Goal: Task Accomplishment & Management: Manage account settings

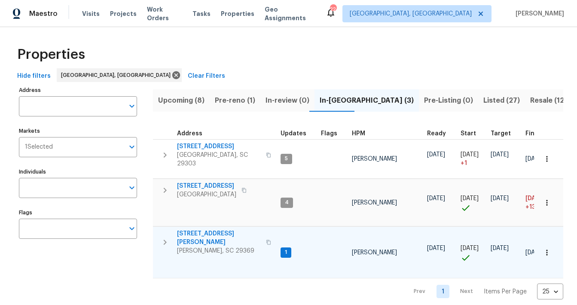
click at [205, 230] on span "[STREET_ADDRESS][PERSON_NAME]" at bounding box center [219, 238] width 84 height 17
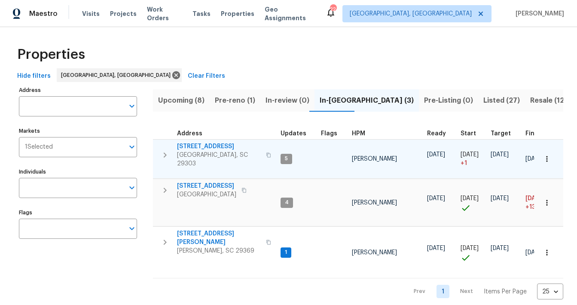
click at [194, 146] on span "44 Willowood Dr" at bounding box center [219, 146] width 84 height 9
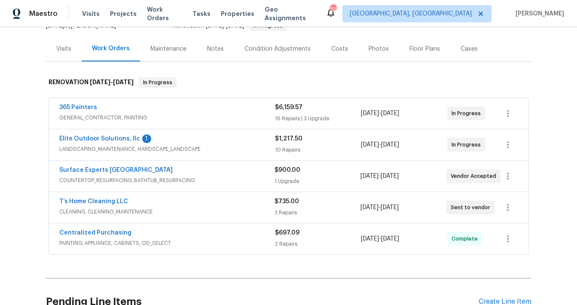
scroll to position [101, 0]
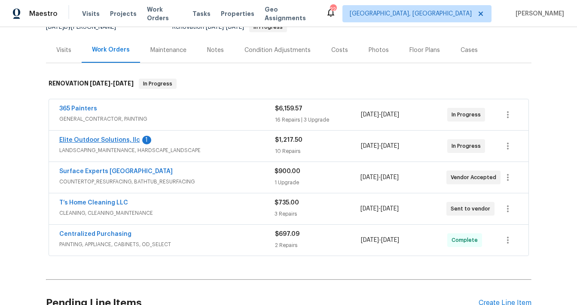
click at [113, 137] on link "Elite Outdoor Solutions, llc" at bounding box center [99, 140] width 81 height 6
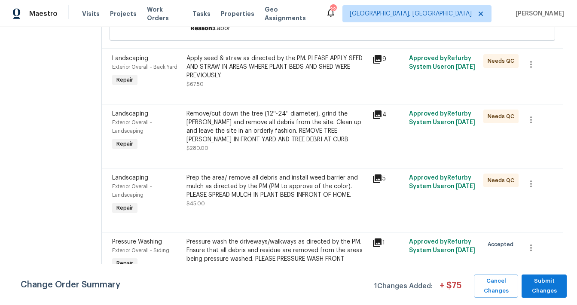
scroll to position [552, 0]
click at [531, 115] on icon "button" at bounding box center [531, 120] width 10 height 10
click at [330, 117] on div at bounding box center [288, 152] width 577 height 305
click at [265, 110] on div "Remove/cut down the tree (12''-24'' diameter), grind the [PERSON_NAME] and remo…" at bounding box center [277, 127] width 181 height 34
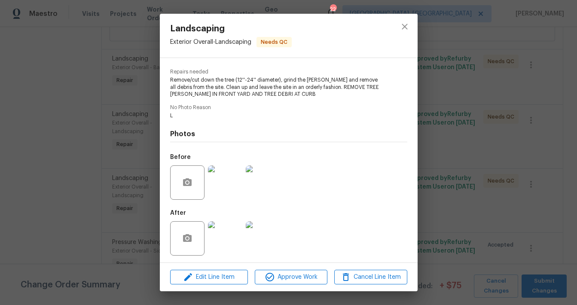
scroll to position [81, 0]
click at [212, 276] on span "Edit Line Item" at bounding box center [209, 277] width 73 height 11
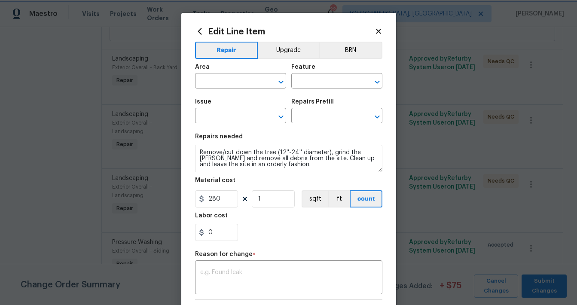
type input "Exterior Overall"
type input "Landscaping"
type input "Tree Removal $268.00"
drag, startPoint x: 230, startPoint y: 202, endPoint x: 173, endPoint y: 202, distance: 57.2
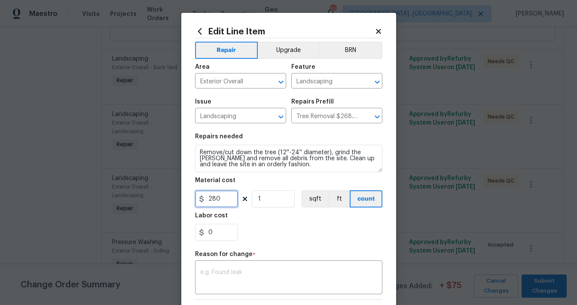
click at [173, 202] on div "Edit Line Item Repair Upgrade BRN Area Exterior Overall ​ Feature Landscaping ​…" at bounding box center [288, 152] width 577 height 305
type input "500"
click at [255, 248] on div "Repair Upgrade BRN Area Exterior Overall ​ Feature Landscaping ​ Issue Landscap…" at bounding box center [288, 205] width 187 height 334
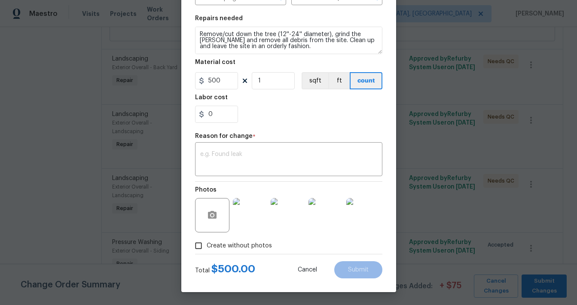
scroll to position [118, 0]
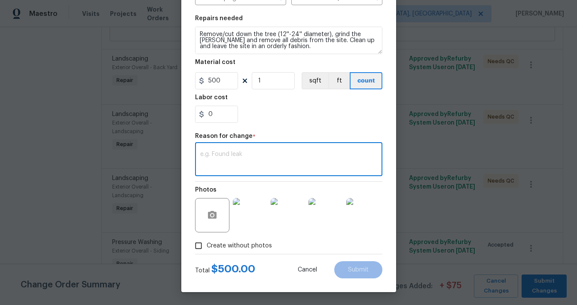
click at [219, 160] on textarea at bounding box center [288, 160] width 177 height 18
type textarea "Scope of work"
click at [360, 270] on span "Submit" at bounding box center [358, 270] width 21 height 6
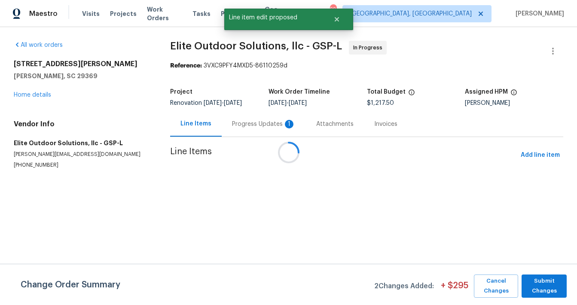
scroll to position [0, 0]
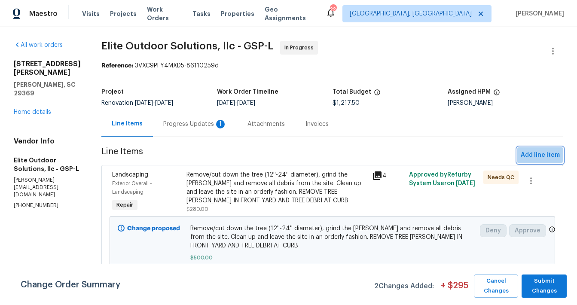
click at [533, 154] on span "Add line item" at bounding box center [540, 155] width 39 height 11
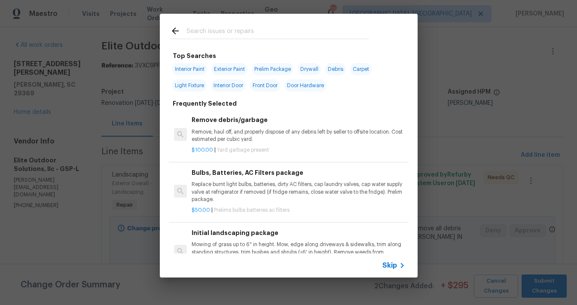
click at [253, 31] on input "text" at bounding box center [278, 32] width 182 height 13
type input "p"
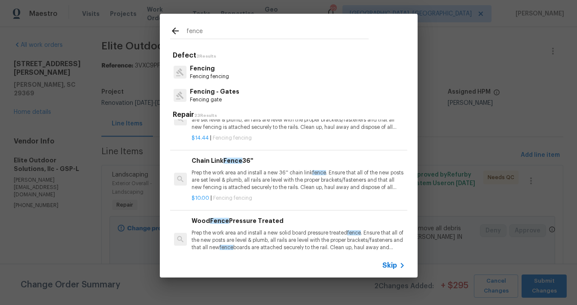
scroll to position [151, 0]
type input "fence"
click at [199, 236] on p "Prep the work area and install a new solid board pressure treated fence . Ensur…" at bounding box center [298, 240] width 213 height 22
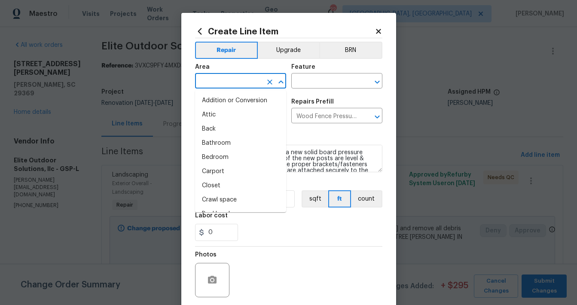
click at [237, 84] on input "text" at bounding box center [228, 81] width 67 height 13
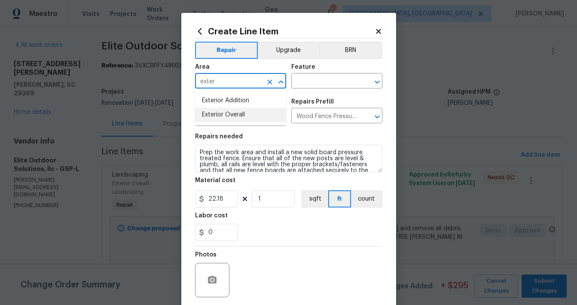
click at [214, 118] on li "Exterior Overall" at bounding box center [240, 115] width 91 height 14
type input "Exterior Overall"
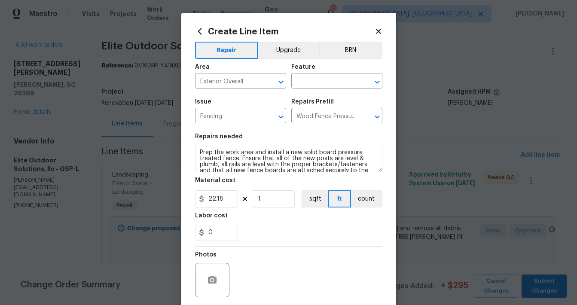
click at [313, 74] on div "Feature" at bounding box center [337, 69] width 91 height 11
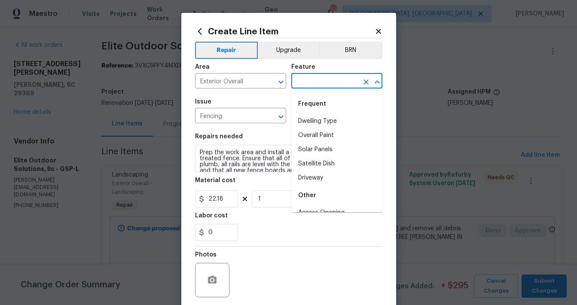
click at [310, 80] on input "text" at bounding box center [325, 81] width 67 height 13
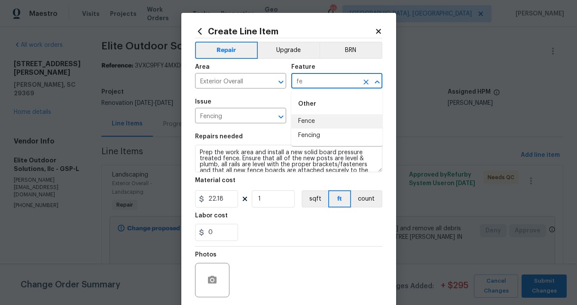
click at [327, 117] on li "Fence" at bounding box center [337, 121] width 91 height 14
type input "Fence"
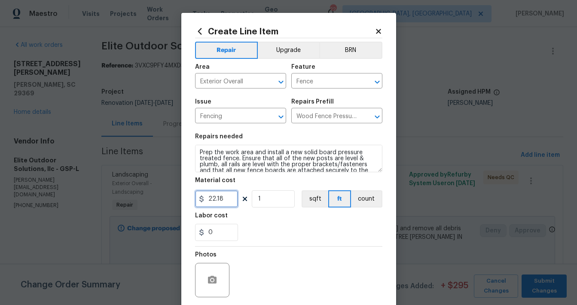
drag, startPoint x: 227, startPoint y: 200, endPoint x: 181, endPoint y: 201, distance: 45.2
click at [181, 201] on div "Create Line Item Repair Upgrade BRN Area Exterior Overall ​ Feature Fence ​ Iss…" at bounding box center [288, 185] width 215 height 344
type input "25"
drag, startPoint x: 273, startPoint y: 200, endPoint x: 236, endPoint y: 200, distance: 36.5
click at [236, 200] on div "25 1 sqft ft count" at bounding box center [288, 198] width 187 height 17
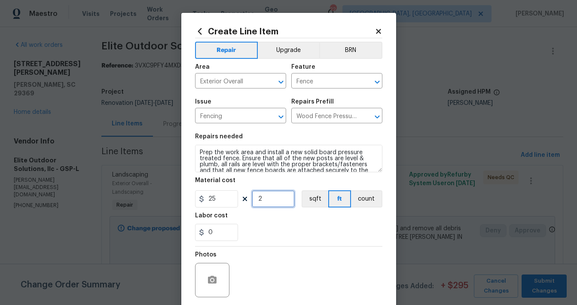
type input "2"
click at [224, 229] on input "0" at bounding box center [216, 232] width 43 height 17
type input "180"
click at [287, 236] on div "180" at bounding box center [288, 232] width 187 height 17
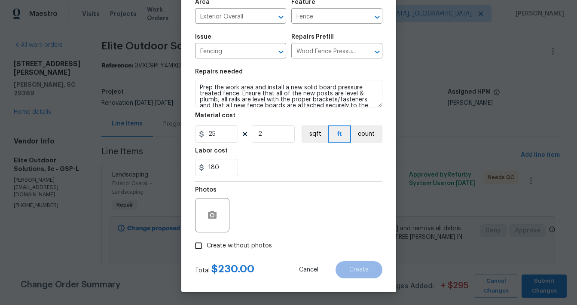
scroll to position [65, 0]
click at [199, 246] on input "Create without photos" at bounding box center [198, 246] width 16 height 16
checkbox input "true"
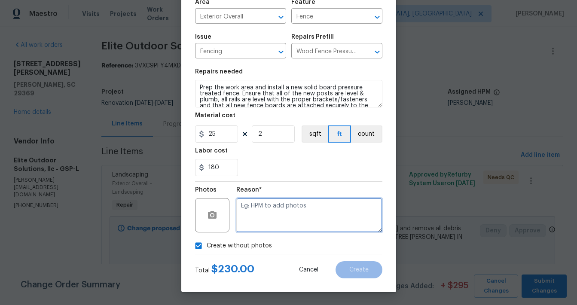
click at [269, 211] on textarea at bounding box center [309, 215] width 146 height 34
type textarea "post replacement on existing fence"
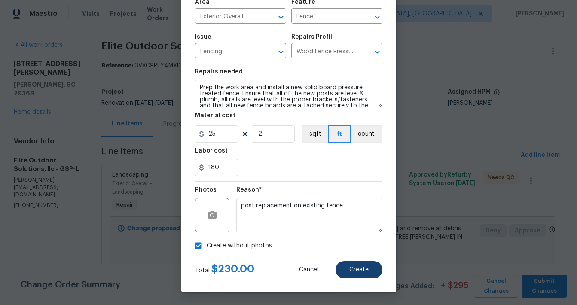
click at [363, 268] on span "Create" at bounding box center [359, 270] width 19 height 6
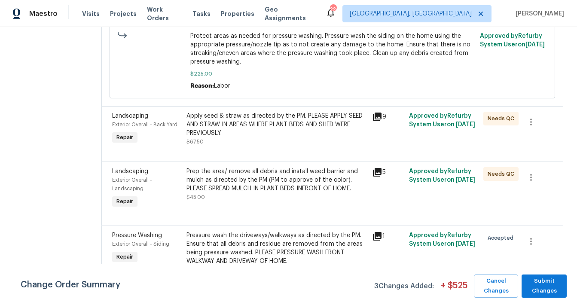
scroll to position [741, 0]
click at [320, 116] on div "Apply seed & straw as directed by the PM. PLEASE APPLY SEED AND STRAW IN AREAS …" at bounding box center [277, 125] width 181 height 26
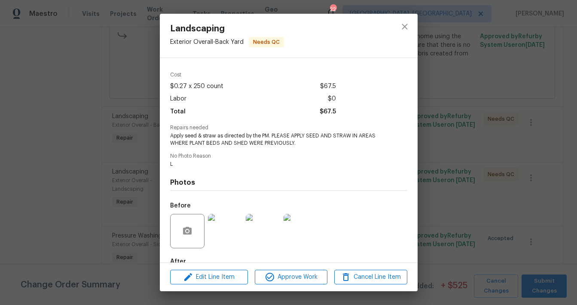
scroll to position [34, 0]
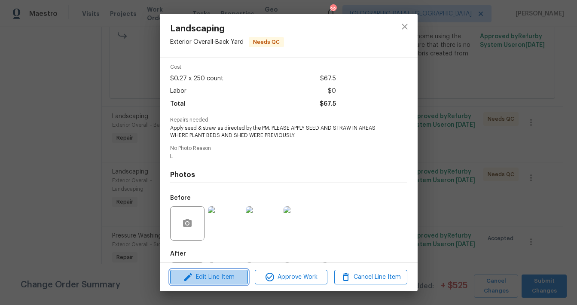
click at [209, 276] on span "Edit Line Item" at bounding box center [209, 277] width 73 height 11
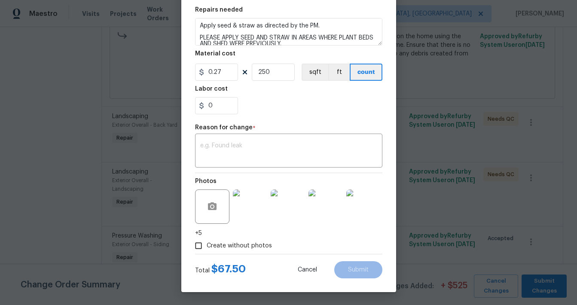
scroll to position [127, 0]
drag, startPoint x: 227, startPoint y: 70, endPoint x: 207, endPoint y: 75, distance: 20.4
click at [207, 75] on input "0.27" at bounding box center [216, 72] width 43 height 17
type input "150"
drag, startPoint x: 275, startPoint y: 72, endPoint x: 209, endPoint y: 71, distance: 66.2
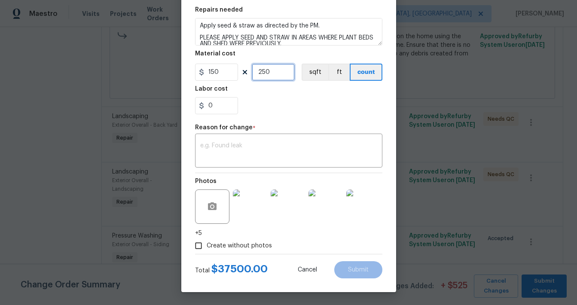
click at [209, 71] on div "150 250 sqft ft count" at bounding box center [288, 72] width 187 height 17
type input "1"
click at [286, 100] on div "0" at bounding box center [288, 105] width 187 height 17
click at [202, 249] on input "Create without photos" at bounding box center [198, 246] width 16 height 16
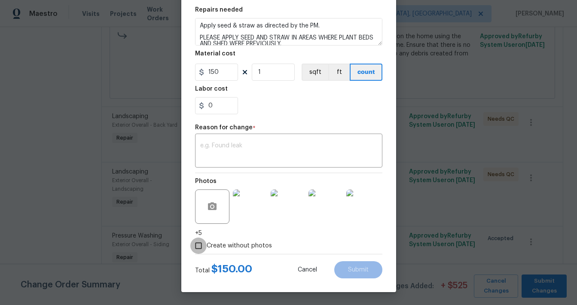
checkbox input "false"
click at [303, 254] on div "Create without photos" at bounding box center [288, 246] width 187 height 16
click at [268, 144] on textarea at bounding box center [288, 152] width 177 height 18
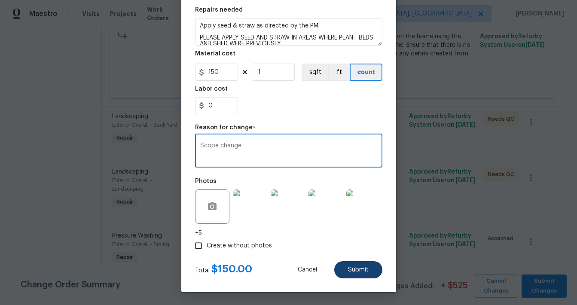
type textarea "Scope change"
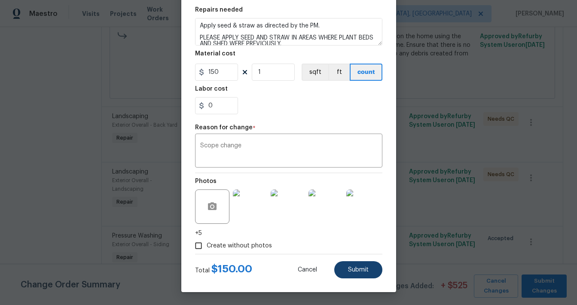
click at [359, 273] on span "Submit" at bounding box center [358, 270] width 21 height 6
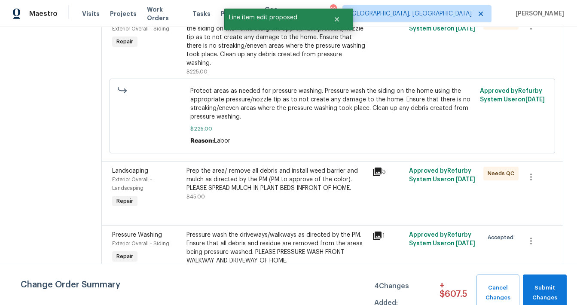
scroll to position [794, 0]
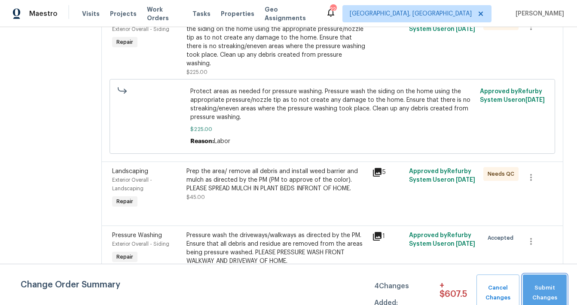
click at [541, 302] on span "Submit Changes" at bounding box center [545, 293] width 35 height 20
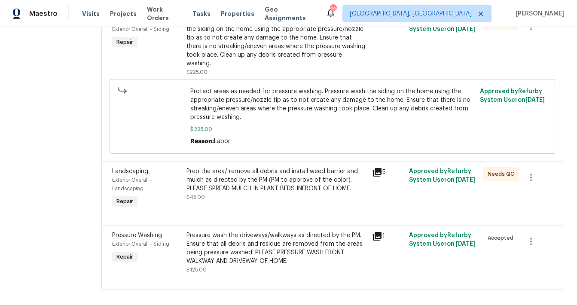
scroll to position [0, 0]
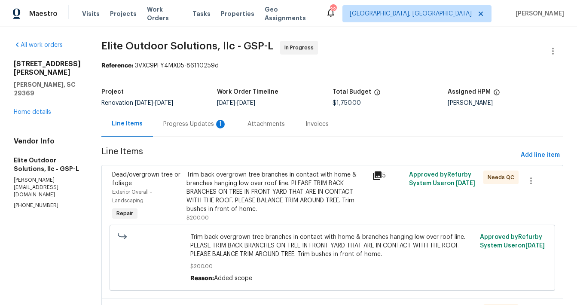
click at [501, 181] on span "Needs QC" at bounding box center [503, 177] width 30 height 9
click at [484, 176] on div "Needs QC" at bounding box center [501, 178] width 35 height 14
click at [484, 177] on div "Needs QC" at bounding box center [501, 178] width 35 height 14
click at [495, 178] on span "Needs QC" at bounding box center [503, 177] width 30 height 9
click at [321, 204] on div "Trim back overgrown tree branches in contact with home & branches hanging low o…" at bounding box center [277, 192] width 181 height 43
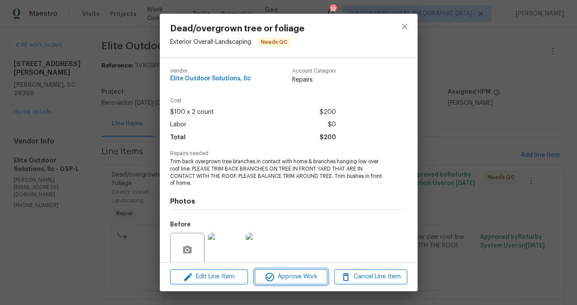
click at [301, 279] on span "Approve Work" at bounding box center [292, 277] width 68 height 11
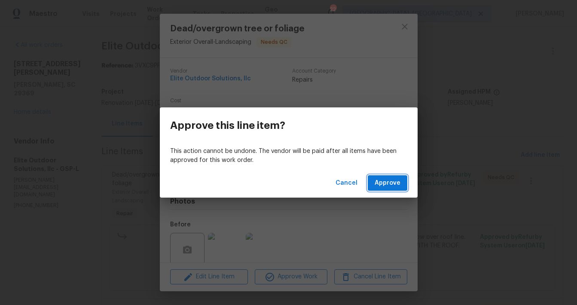
click at [393, 180] on span "Approve" at bounding box center [388, 183] width 26 height 11
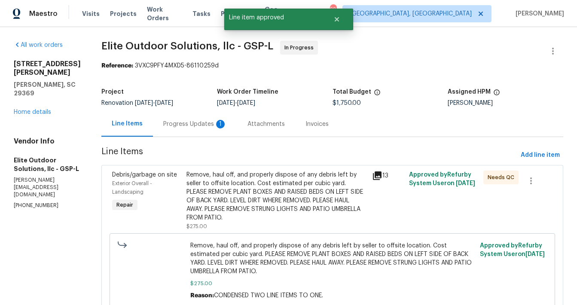
click at [354, 179] on div "Remove, haul off, and properly dispose of any debris left by seller to offsite …" at bounding box center [277, 197] width 181 height 52
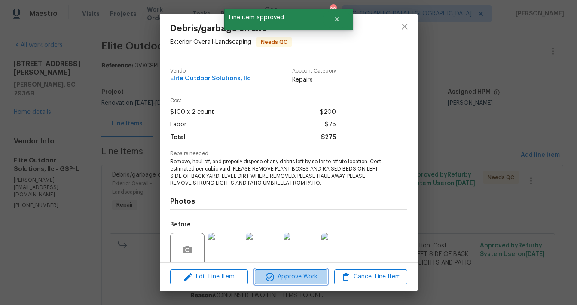
click at [307, 278] on span "Approve Work" at bounding box center [292, 277] width 68 height 11
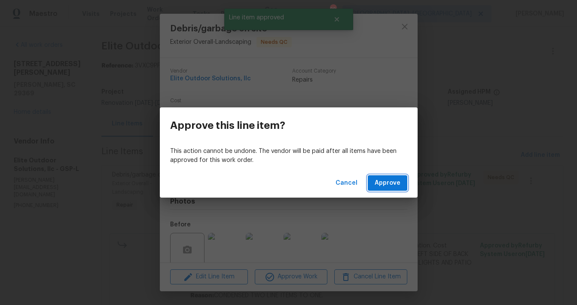
click at [386, 182] on span "Approve" at bounding box center [388, 183] width 26 height 11
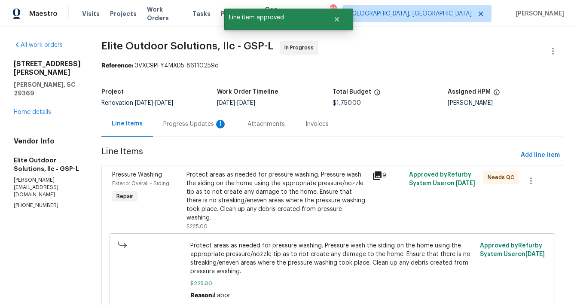
click at [386, 182] on div "9" at bounding box center [388, 200] width 37 height 65
click at [334, 175] on div "Protect areas as needed for pressure washing. Pressure wash the siding on the h…" at bounding box center [277, 197] width 181 height 52
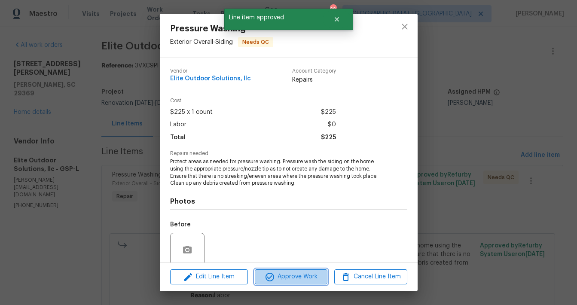
click at [295, 275] on span "Approve Work" at bounding box center [292, 277] width 68 height 11
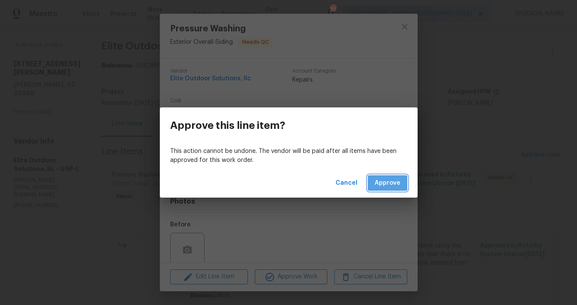
click at [393, 181] on span "Approve" at bounding box center [388, 183] width 26 height 11
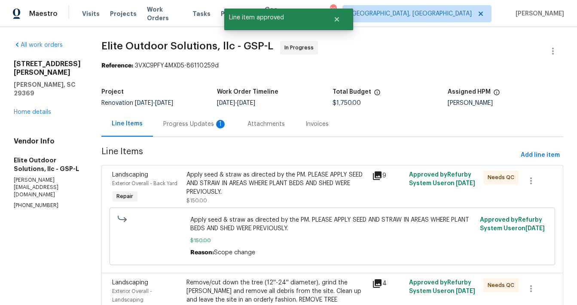
click at [329, 184] on div "Apply seed & straw as directed by the PM. PLEASE APPLY SEED AND STRAW IN AREAS …" at bounding box center [277, 184] width 181 height 26
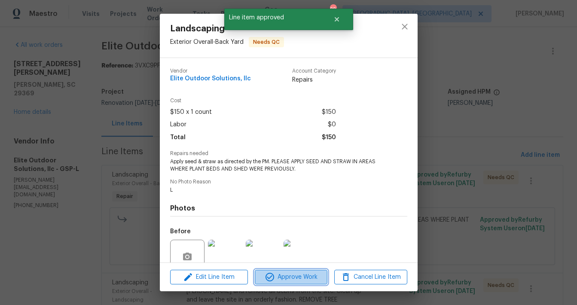
click at [302, 274] on span "Approve Work" at bounding box center [292, 277] width 68 height 11
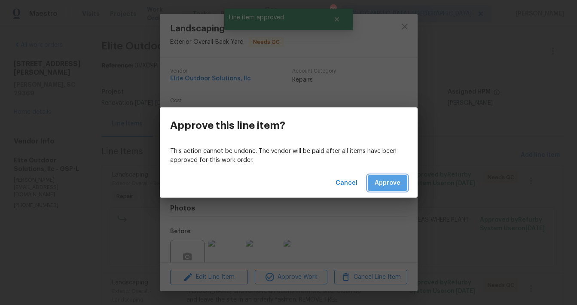
click at [389, 182] on span "Approve" at bounding box center [388, 183] width 26 height 11
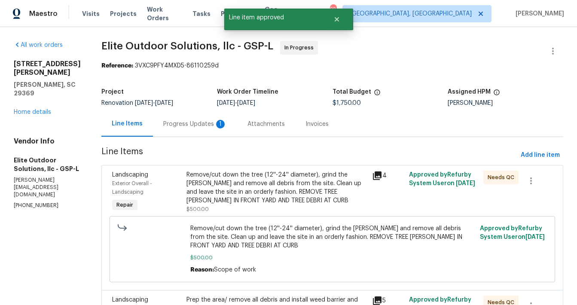
click at [336, 182] on div "Remove/cut down the tree (12''-24'' diameter), grind the [PERSON_NAME] and remo…" at bounding box center [277, 188] width 181 height 34
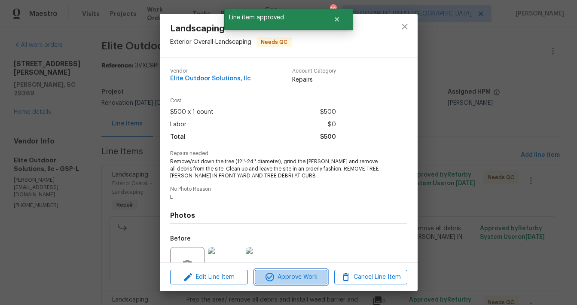
click at [292, 275] on span "Approve Work" at bounding box center [292, 277] width 68 height 11
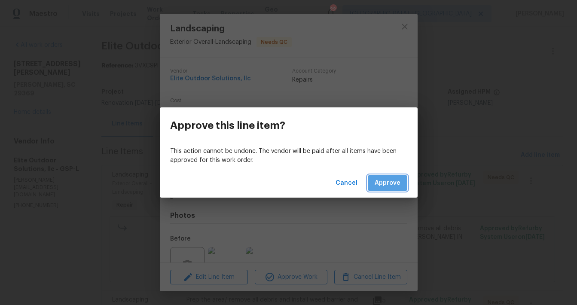
click at [394, 181] on span "Approve" at bounding box center [388, 183] width 26 height 11
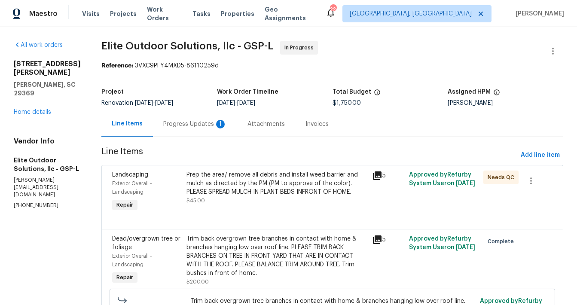
drag, startPoint x: 258, startPoint y: 224, endPoint x: 258, endPoint y: 197, distance: 26.7
click at [258, 206] on div "Landscaping Exterior Overall - Landscaping Repair Prep the area/ remove all deb…" at bounding box center [332, 197] width 462 height 64
click at [258, 197] on div "Prep the area/ remove all debris and install weed barrier and mulch as directed…" at bounding box center [277, 188] width 181 height 34
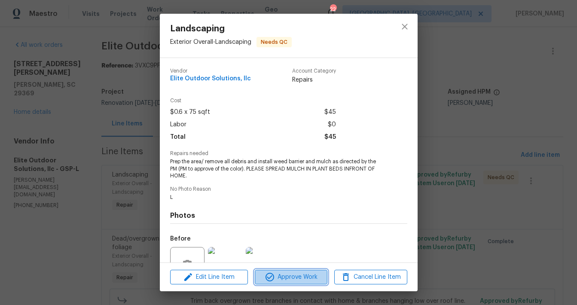
click at [289, 273] on span "Approve Work" at bounding box center [292, 277] width 68 height 11
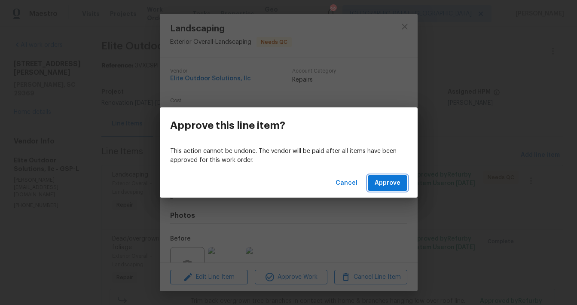
click at [392, 189] on button "Approve" at bounding box center [388, 183] width 40 height 16
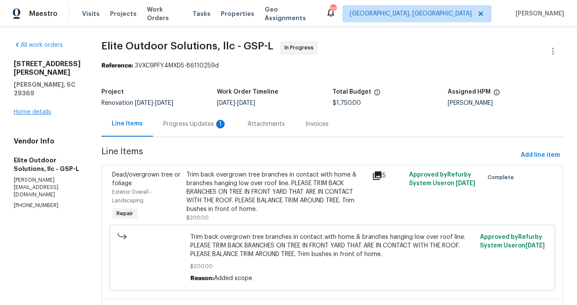
click at [32, 109] on link "Home details" at bounding box center [32, 112] width 37 height 6
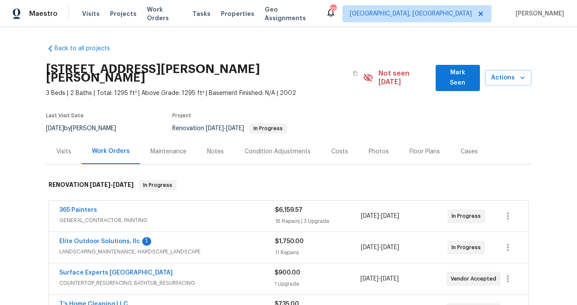
click at [457, 71] on span "Mark Seen" at bounding box center [458, 78] width 31 height 21
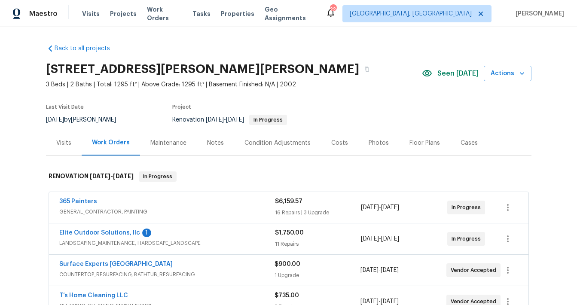
click at [220, 142] on div "Notes" at bounding box center [215, 143] width 17 height 9
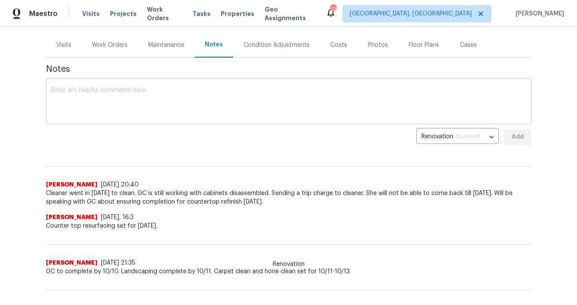
scroll to position [99, 0]
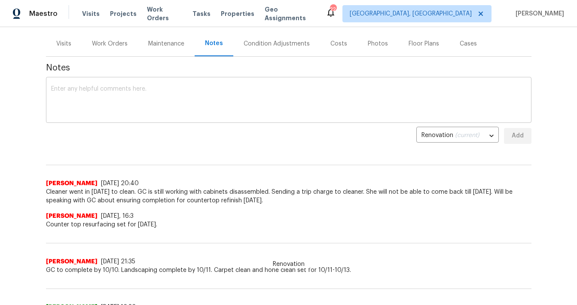
click at [123, 111] on textarea at bounding box center [289, 101] width 476 height 30
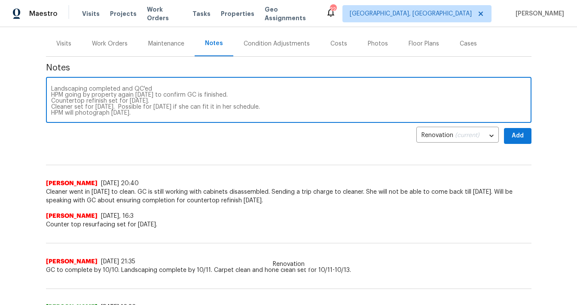
type textarea "Landscaping completed and QC'ed HPM going by property again [DATE] to confirm G…"
click at [514, 139] on span "Add" at bounding box center [518, 136] width 14 height 11
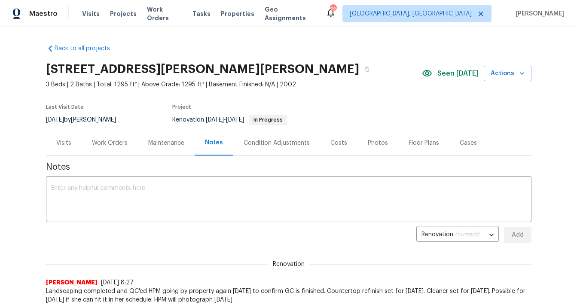
scroll to position [0, 0]
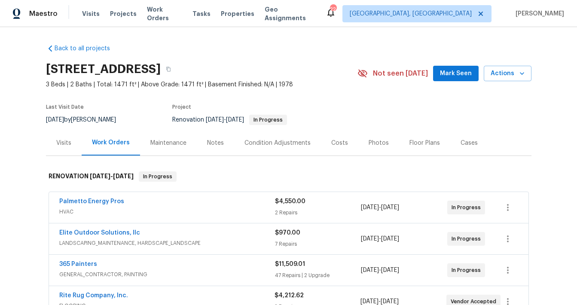
click at [215, 143] on div "Notes" at bounding box center [215, 143] width 17 height 9
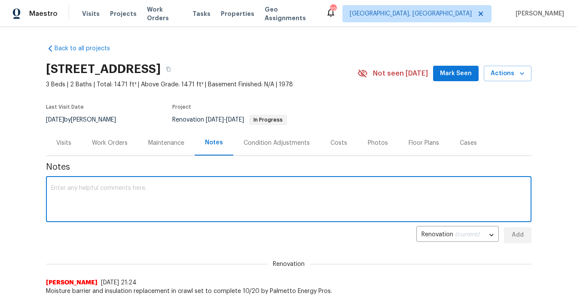
click at [211, 196] on textarea at bounding box center [289, 200] width 476 height 30
click at [120, 186] on textarea "Landscaping to be complete Wednesday" at bounding box center [289, 200] width 476 height 30
click at [194, 189] on textarea "Landscaping to be complete Wednesday" at bounding box center [289, 200] width 476 height 30
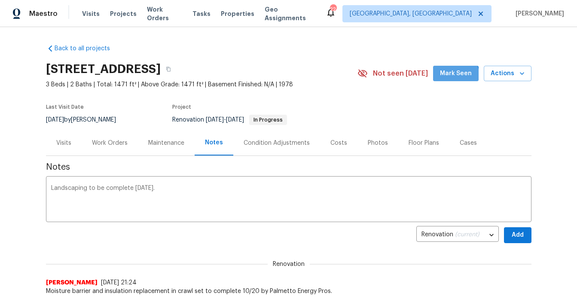
click at [455, 77] on span "Mark Seen" at bounding box center [456, 73] width 32 height 11
click at [185, 190] on textarea "Landscaping to be complete Wednesday." at bounding box center [289, 200] width 476 height 30
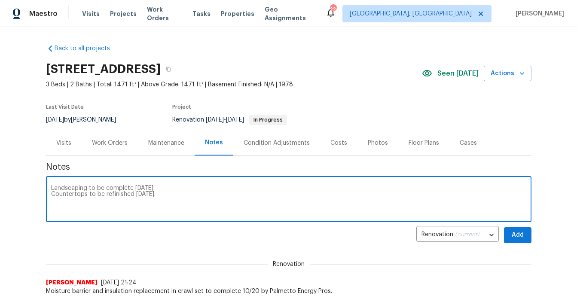
click at [180, 186] on textarea "Landscaping to be complete Wednesday. Countertops to be refinished Wednesday." at bounding box center [289, 200] width 476 height 30
click at [169, 197] on textarea "Landscaping to be complete Wednesday 10/15 Countertops to be refinished Wednesd…" at bounding box center [289, 200] width 476 height 30
type textarea "Landscaping to be complete Wednesday 10/15 Countertops to be refinished Wednesd…"
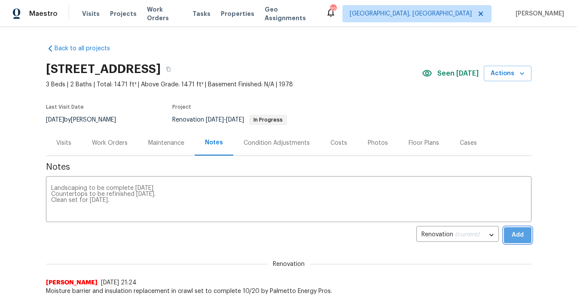
click at [516, 241] on button "Add" at bounding box center [518, 235] width 28 height 16
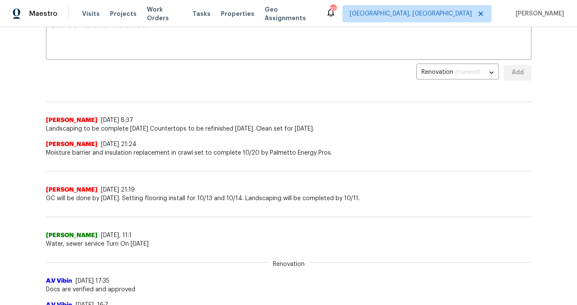
scroll to position [163, 0]
